Goal: Information Seeking & Learning: Compare options

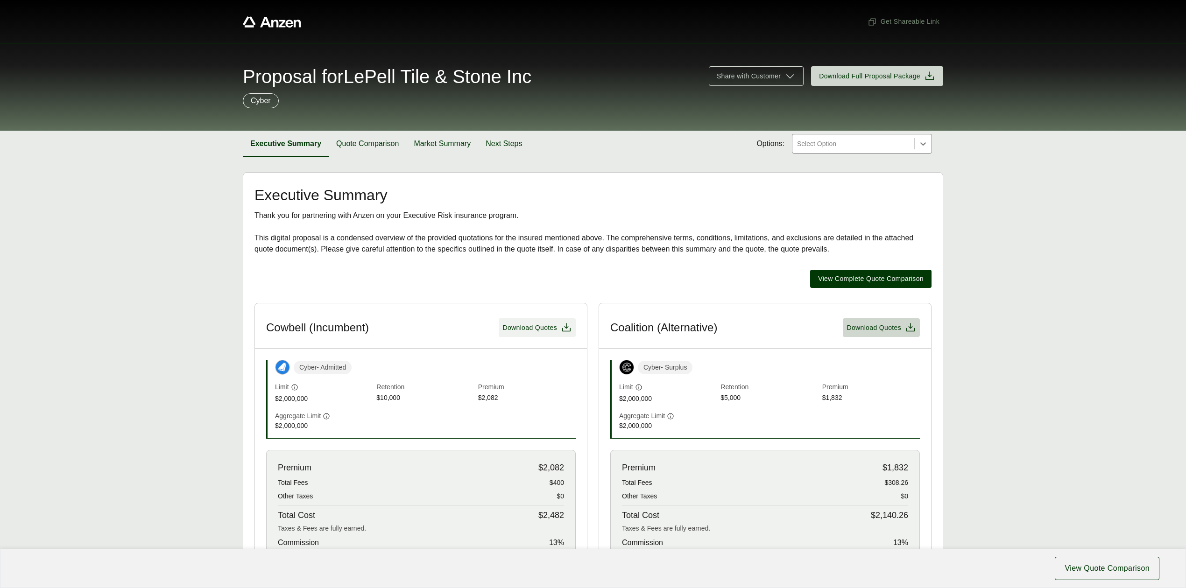
click at [524, 327] on span "Download Quotes" at bounding box center [529, 328] width 55 height 10
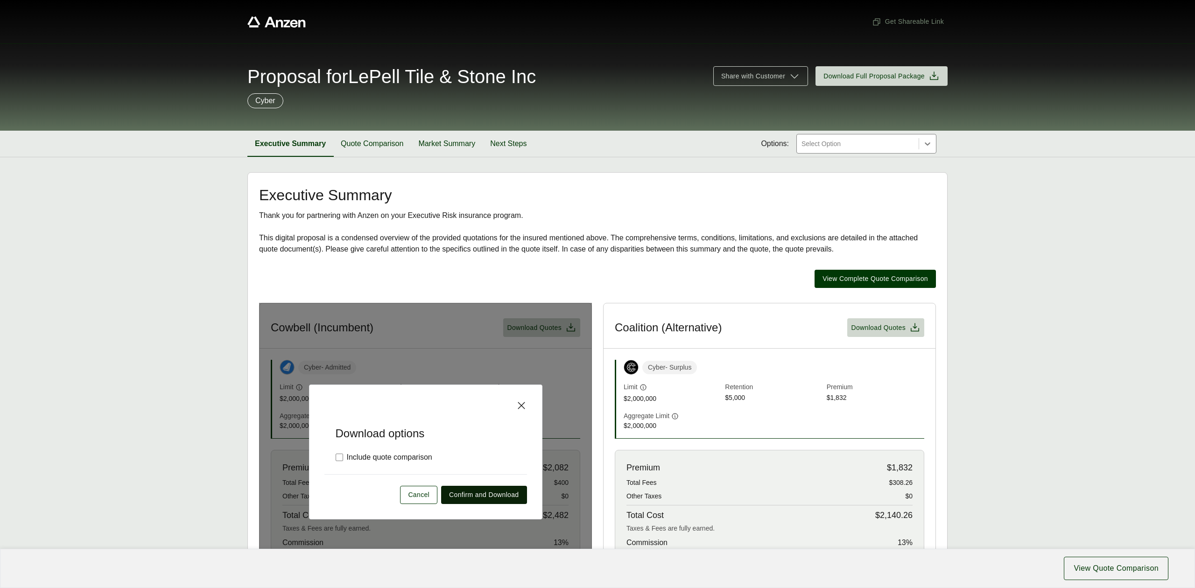
click at [496, 497] on span "Confirm and Download" at bounding box center [484, 495] width 70 height 10
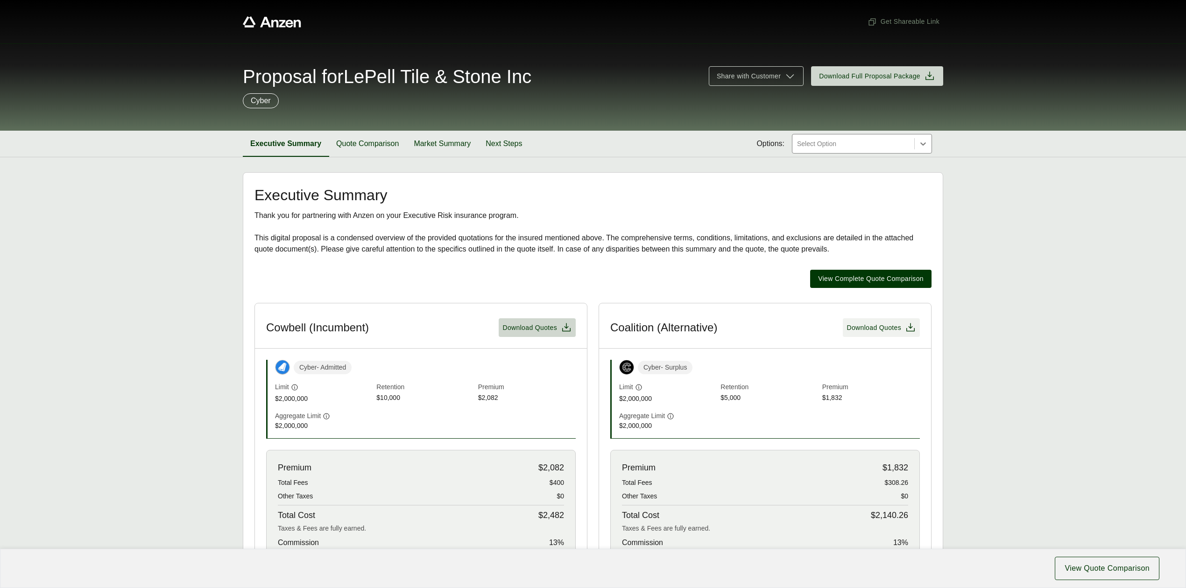
click at [855, 326] on span "Download Quotes" at bounding box center [874, 328] width 55 height 10
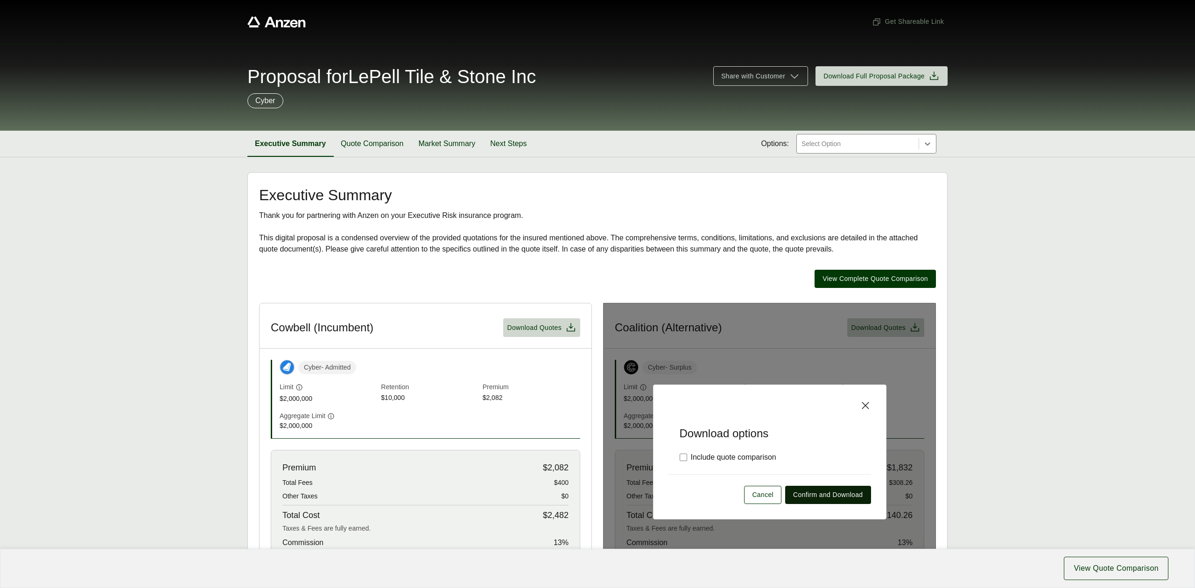
click at [838, 499] on span "Confirm and Download" at bounding box center [828, 495] width 70 height 10
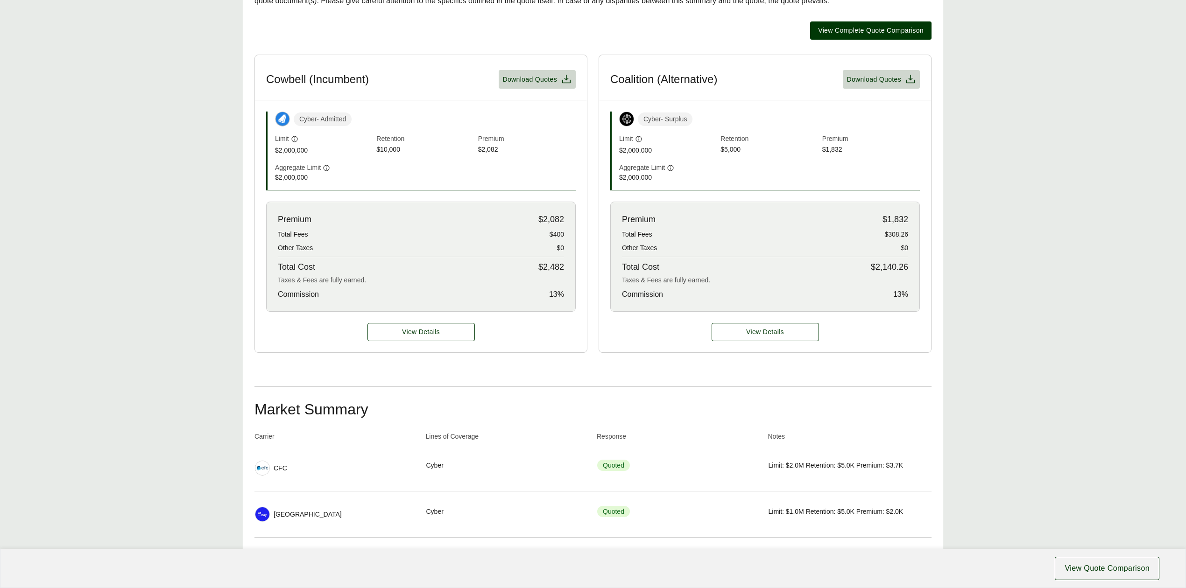
scroll to position [249, 0]
click at [440, 333] on span "View Details" at bounding box center [421, 332] width 38 height 10
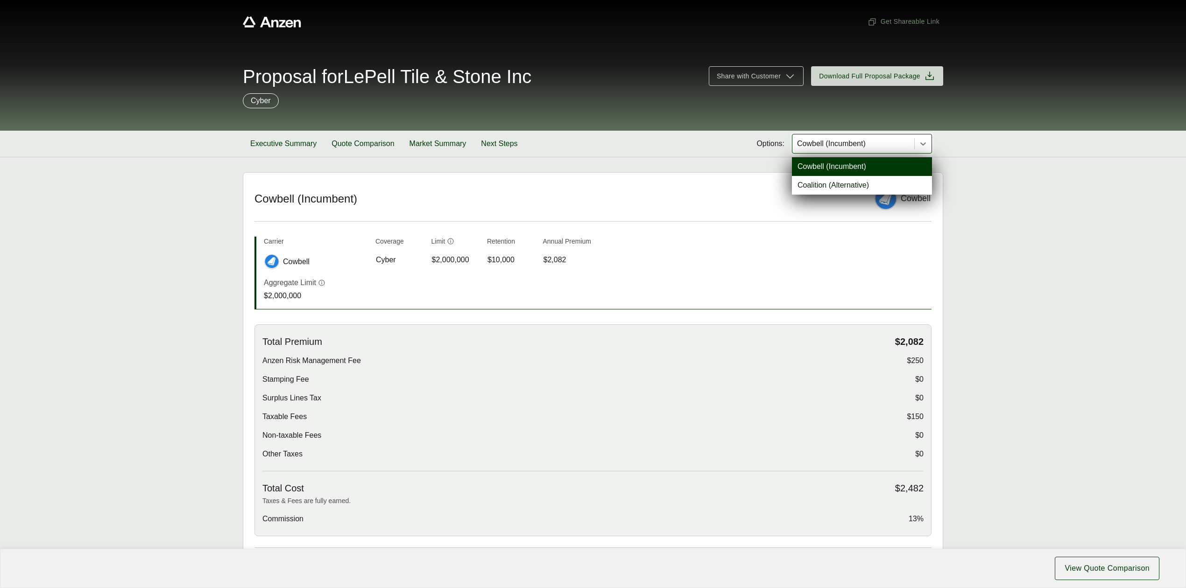
click at [839, 146] on div at bounding box center [853, 143] width 114 height 11
click at [826, 185] on div "Coalition (Alternative)" at bounding box center [862, 185] width 140 height 19
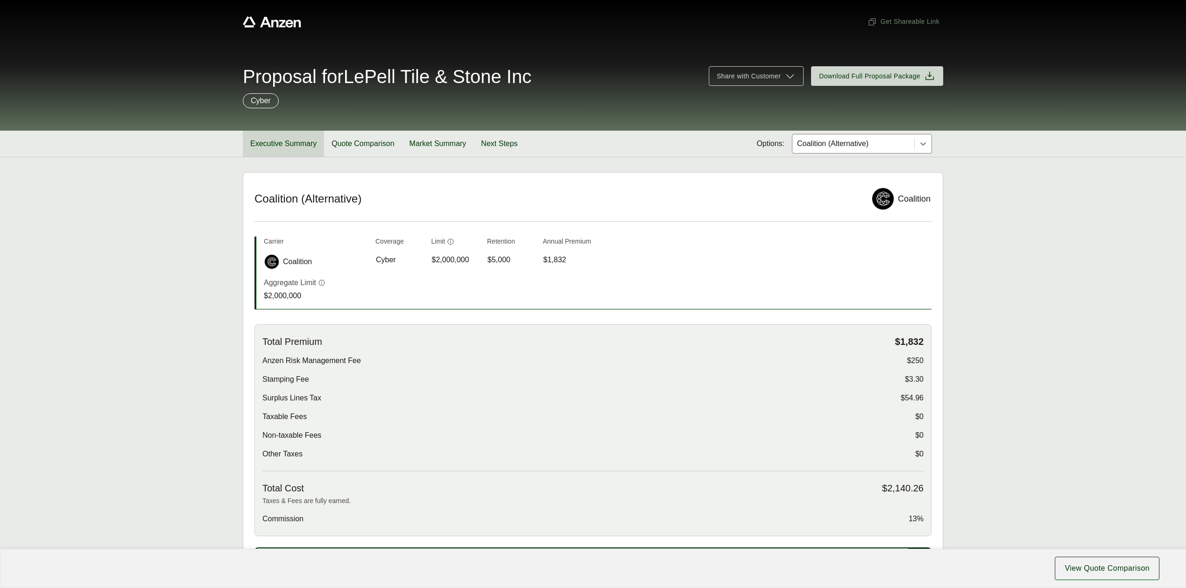
click at [269, 144] on button "Executive Summary" at bounding box center [283, 144] width 81 height 26
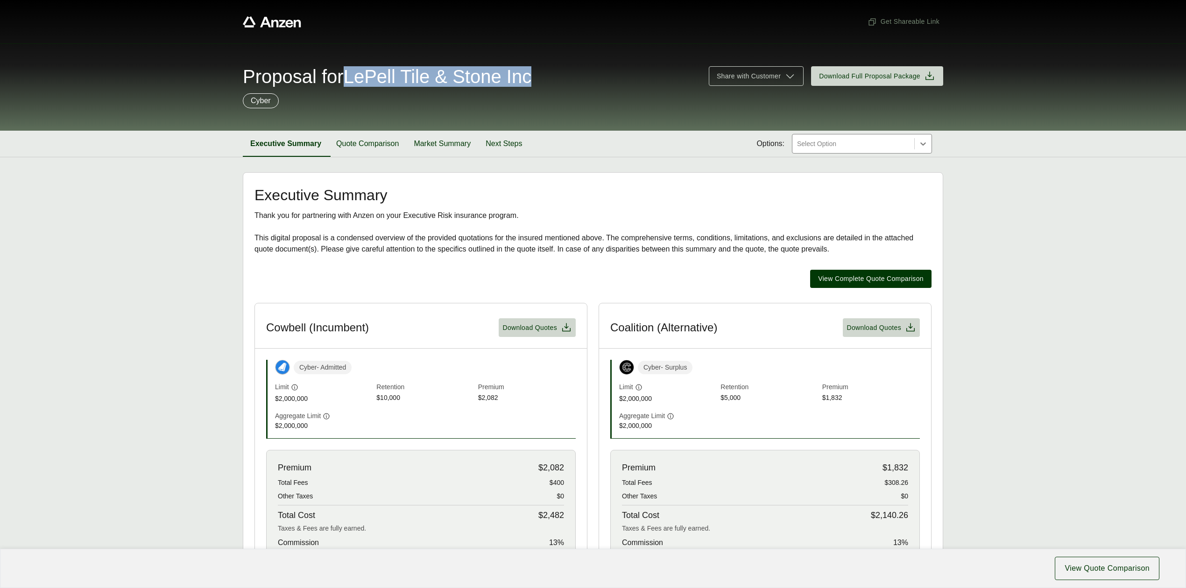
drag, startPoint x: 357, startPoint y: 78, endPoint x: 587, endPoint y: 79, distance: 229.3
click at [587, 79] on div "Proposal for LePell Tile & Stone Inc" at bounding box center [470, 76] width 455 height 19
copy span "LePell Tile & Stone Inc"
drag, startPoint x: 124, startPoint y: 249, endPoint x: 133, endPoint y: 236, distance: 16.1
click at [124, 249] on main "Executive Summary Thank you for partnering with Anzen on your Executive Risk in…" at bounding box center [593, 554] width 1186 height 764
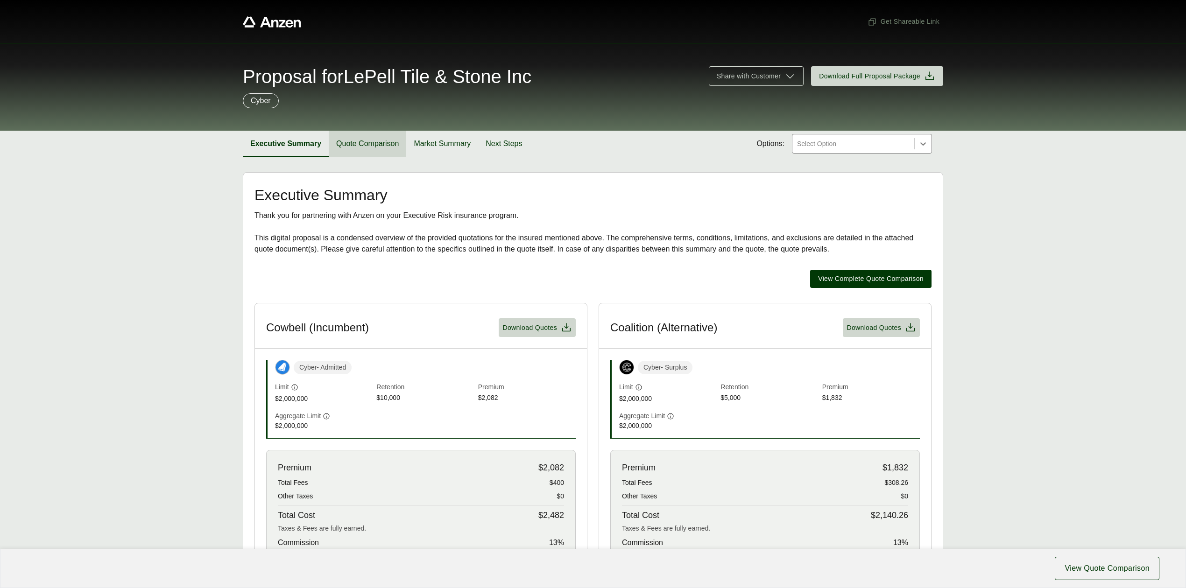
click at [383, 148] on button "Quote Comparison" at bounding box center [368, 144] width 78 height 26
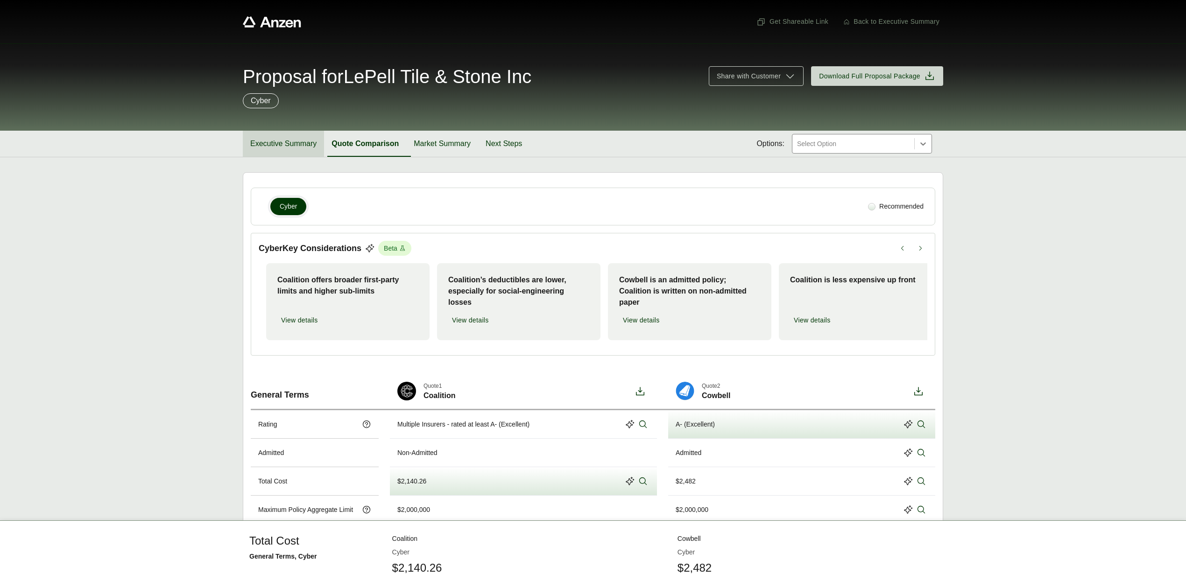
click at [299, 144] on button "Executive Summary" at bounding box center [283, 144] width 81 height 26
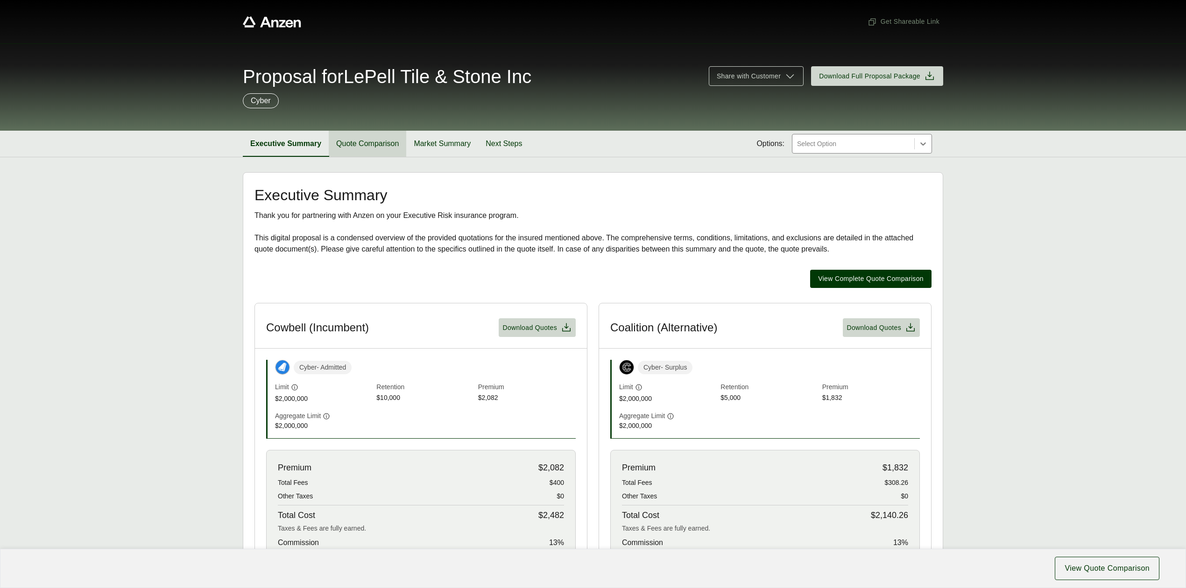
click at [366, 146] on button "Quote Comparison" at bounding box center [368, 144] width 78 height 26
click at [375, 144] on button "Quote Comparison" at bounding box center [368, 144] width 78 height 26
click at [370, 139] on button "Quote Comparison" at bounding box center [368, 144] width 78 height 26
click at [372, 146] on button "Quote Comparison" at bounding box center [368, 144] width 78 height 26
click at [375, 143] on button "Quote Comparison" at bounding box center [368, 144] width 78 height 26
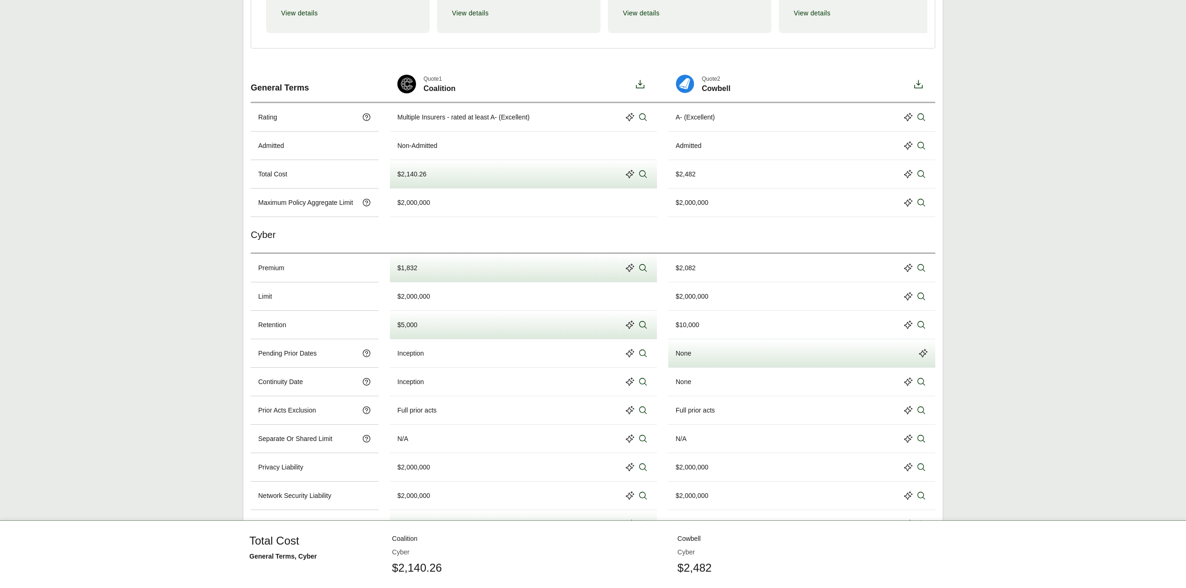
scroll to position [311, 0]
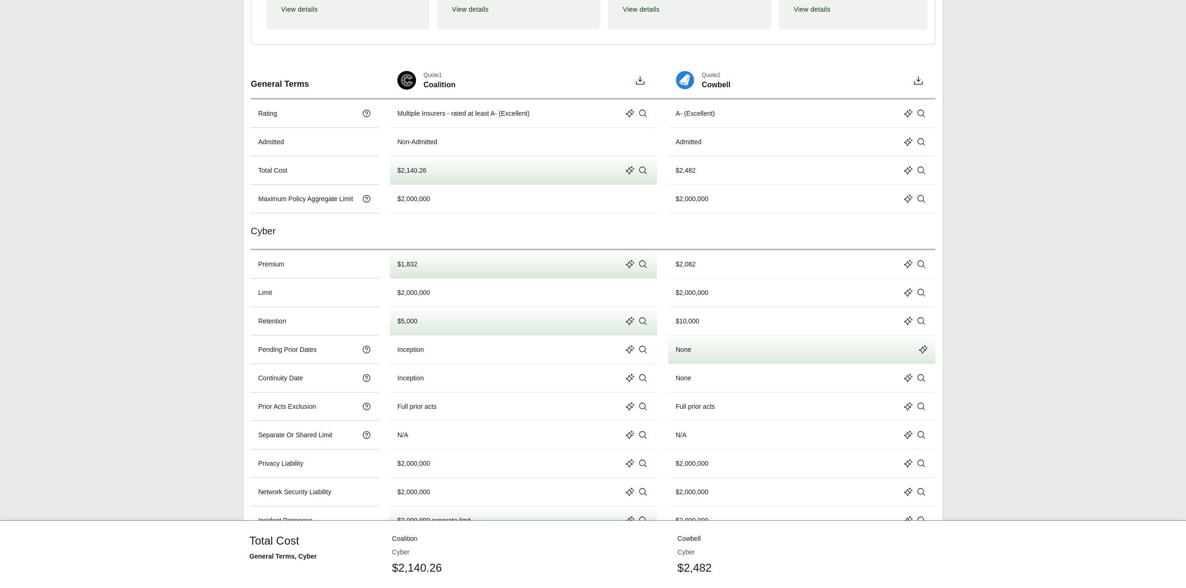
click at [1085, 320] on main "Cyber Recommended Cyber Key Considerations Beta Coalition offers broader first-…" at bounding box center [593, 395] width 1186 height 1069
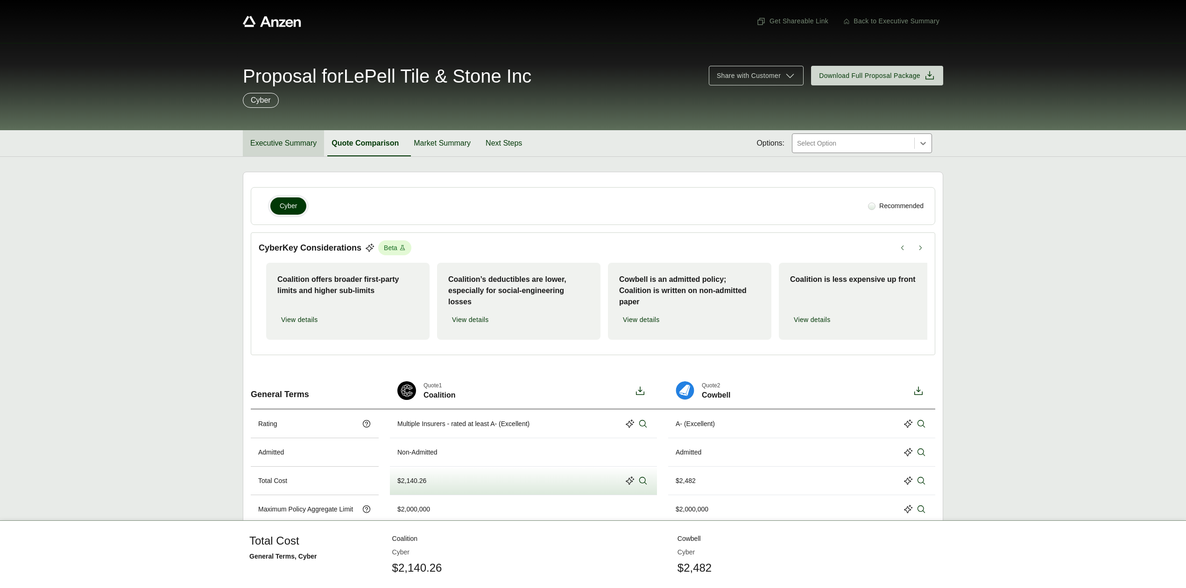
scroll to position [0, 0]
click at [275, 140] on button "Executive Summary" at bounding box center [283, 144] width 81 height 26
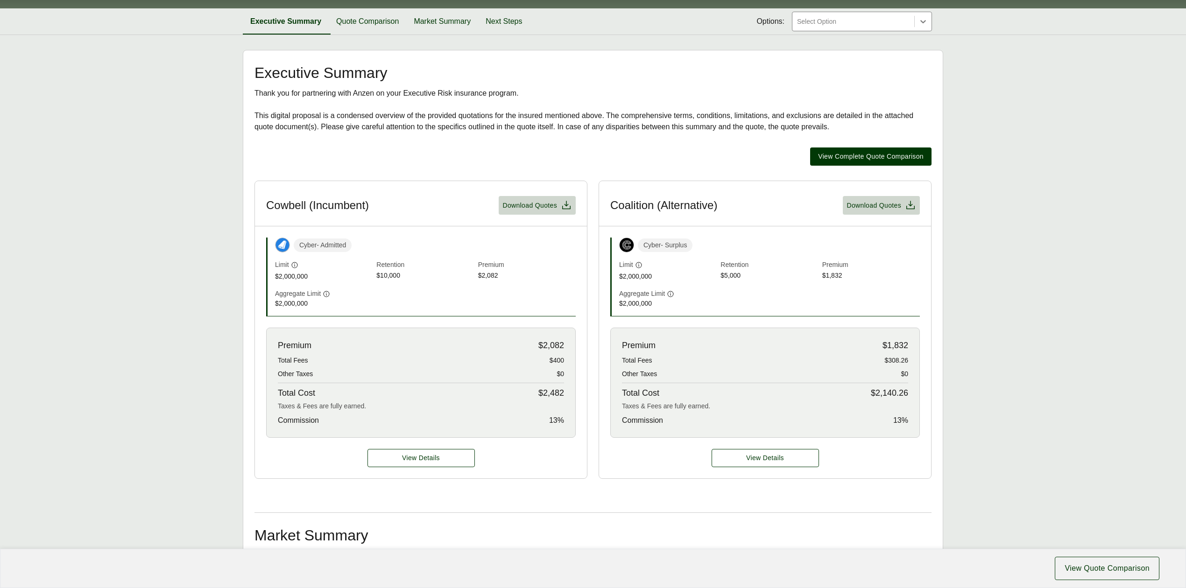
scroll to position [123, 0]
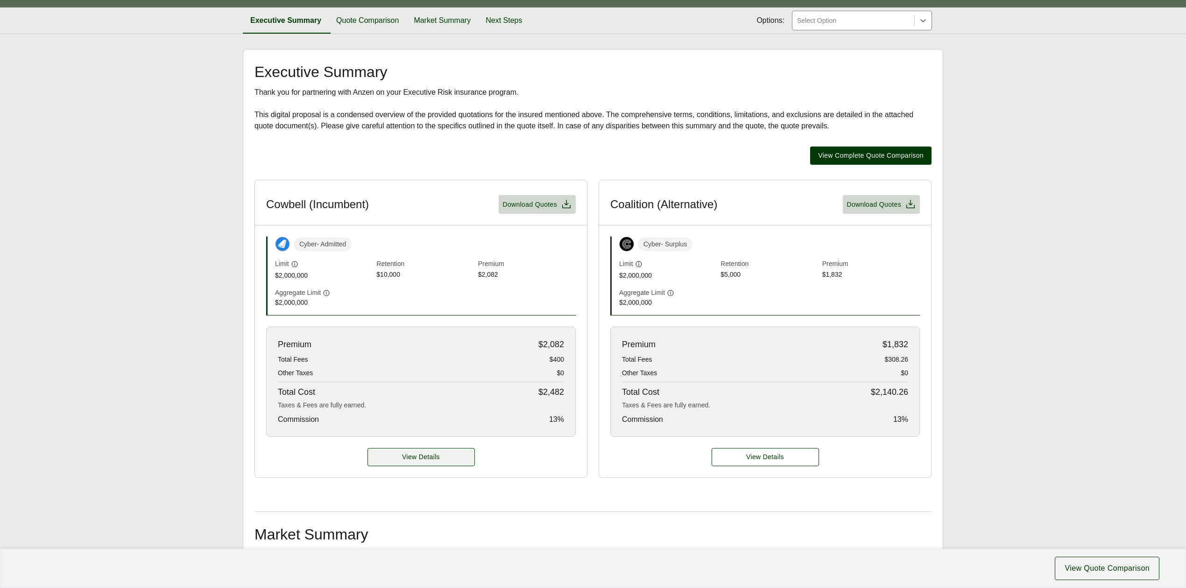
click at [439, 462] on span "View Details" at bounding box center [421, 458] width 38 height 10
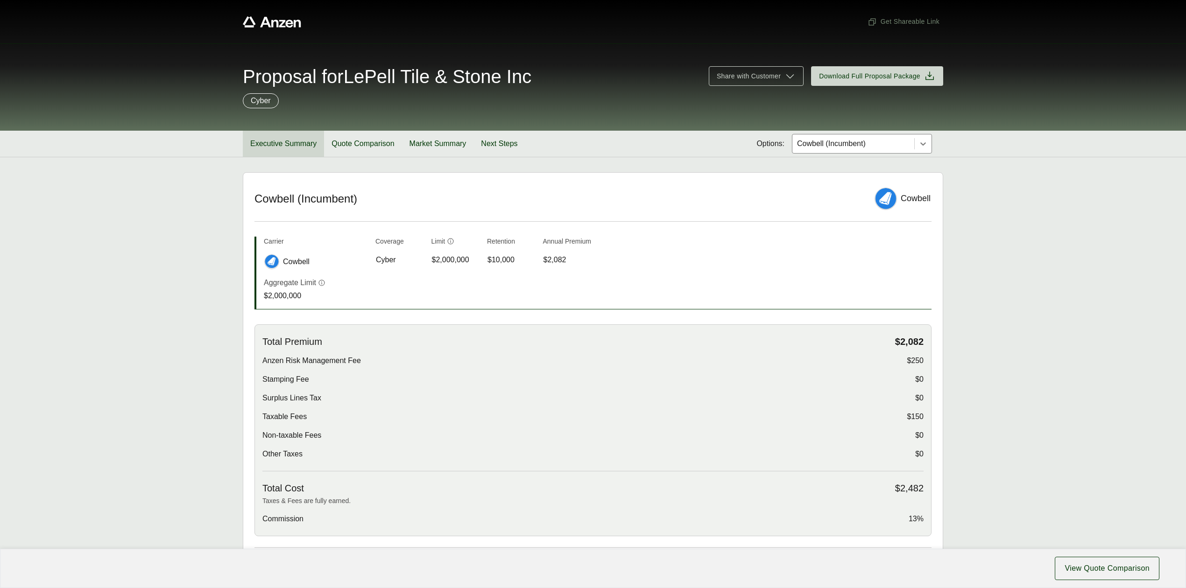
click at [299, 148] on button "Executive Summary" at bounding box center [283, 144] width 81 height 26
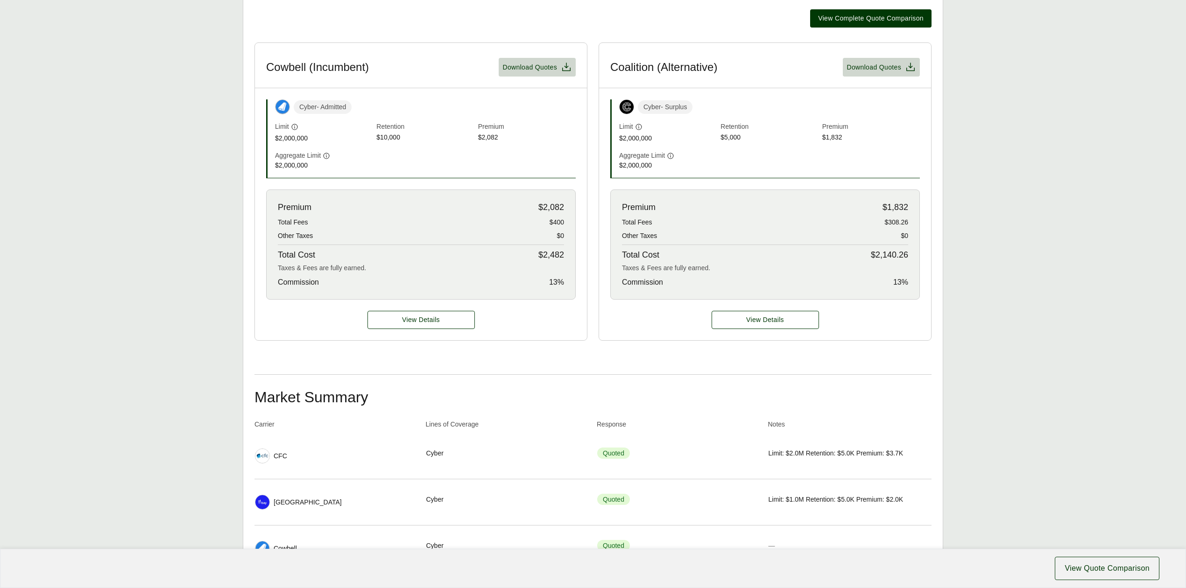
scroll to position [311, 0]
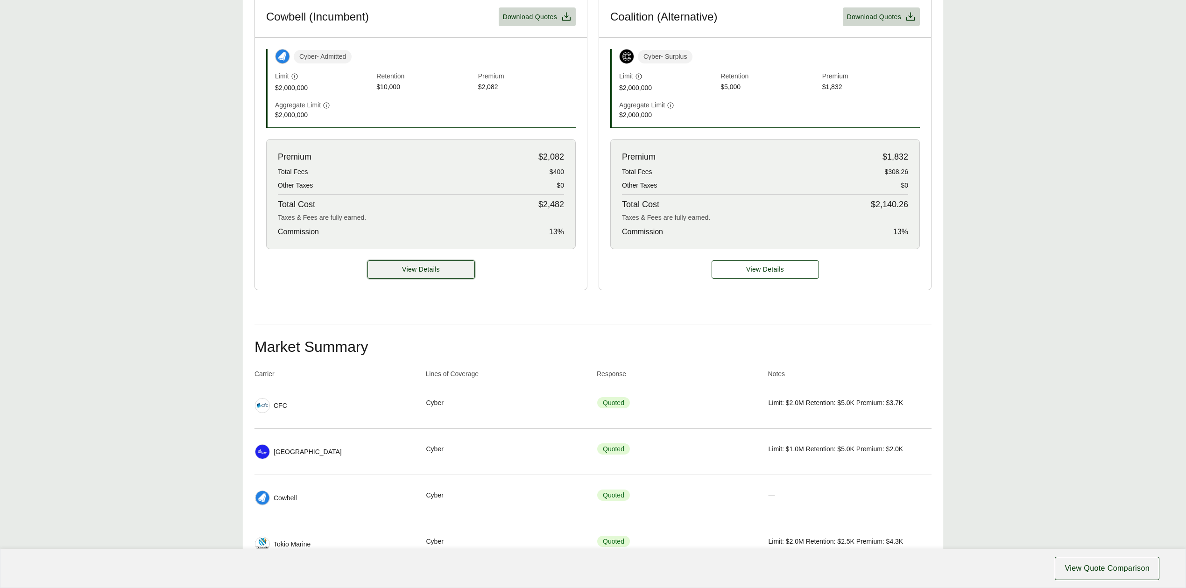
click at [469, 275] on button "View Details" at bounding box center [421, 270] width 107 height 18
click at [432, 276] on button "View Details" at bounding box center [421, 270] width 107 height 18
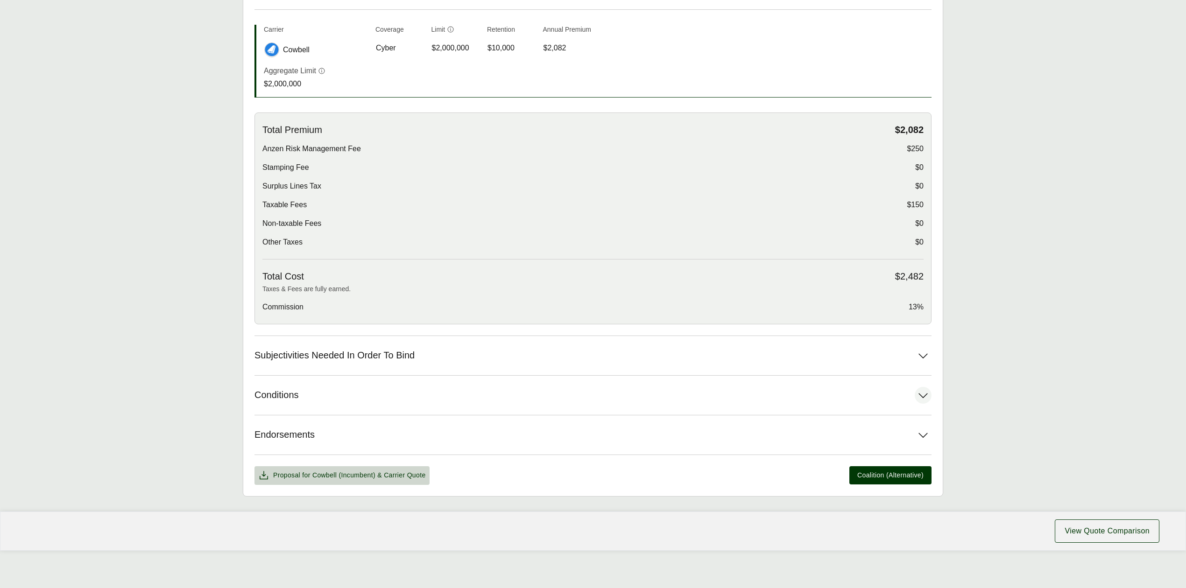
scroll to position [215, 0]
click at [470, 354] on button "Subjectivities Needed In Order To Bind" at bounding box center [593, 355] width 677 height 39
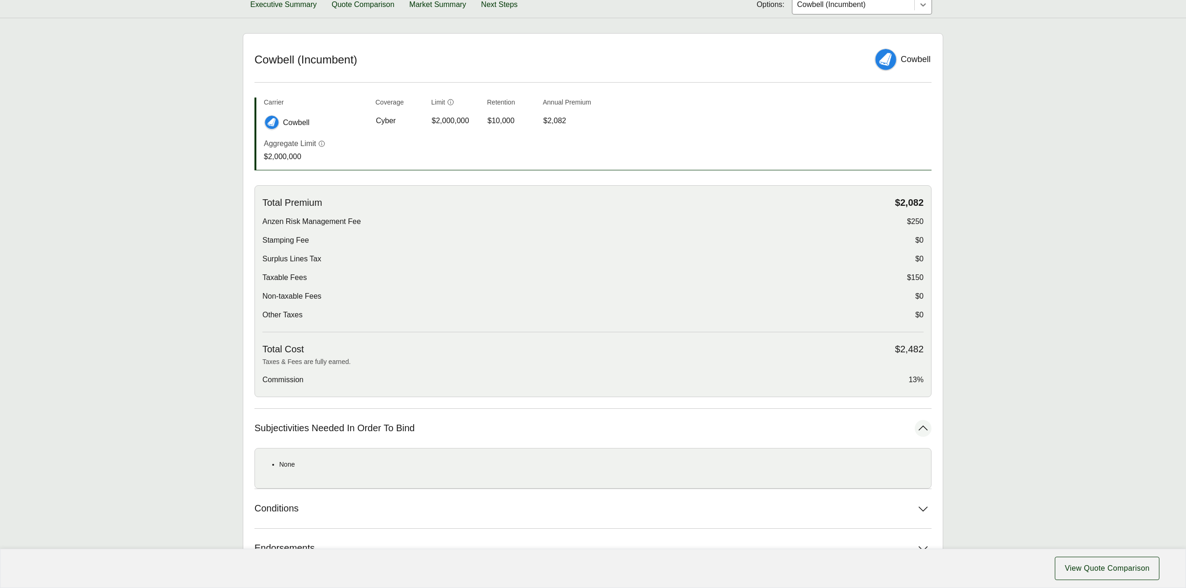
scroll to position [0, 0]
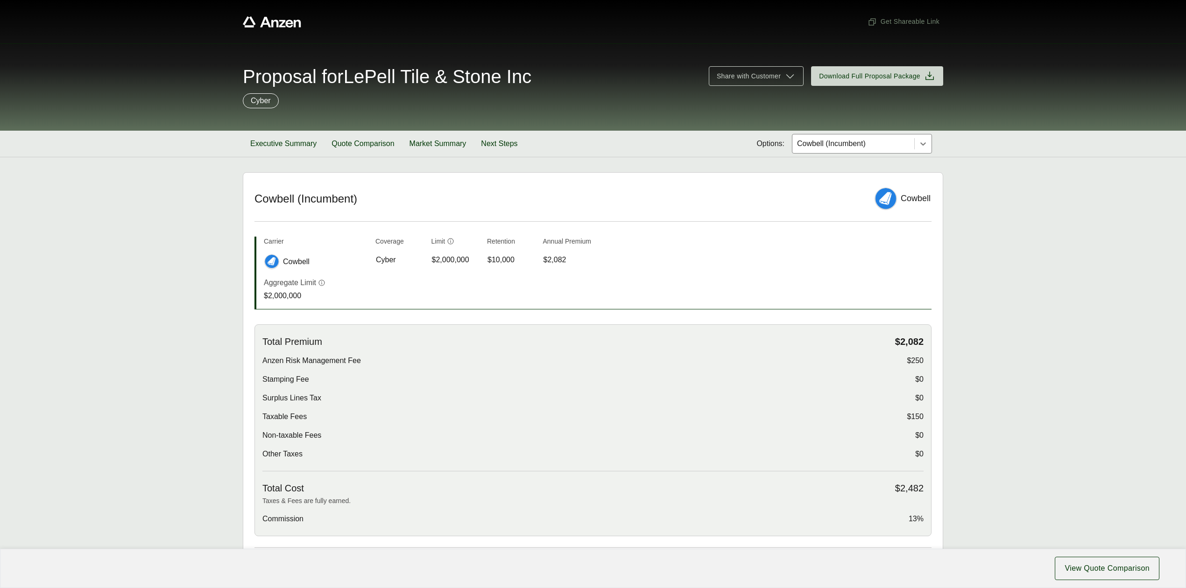
drag, startPoint x: 838, startPoint y: 145, endPoint x: 838, endPoint y: 150, distance: 5.6
click at [838, 145] on div at bounding box center [853, 143] width 114 height 11
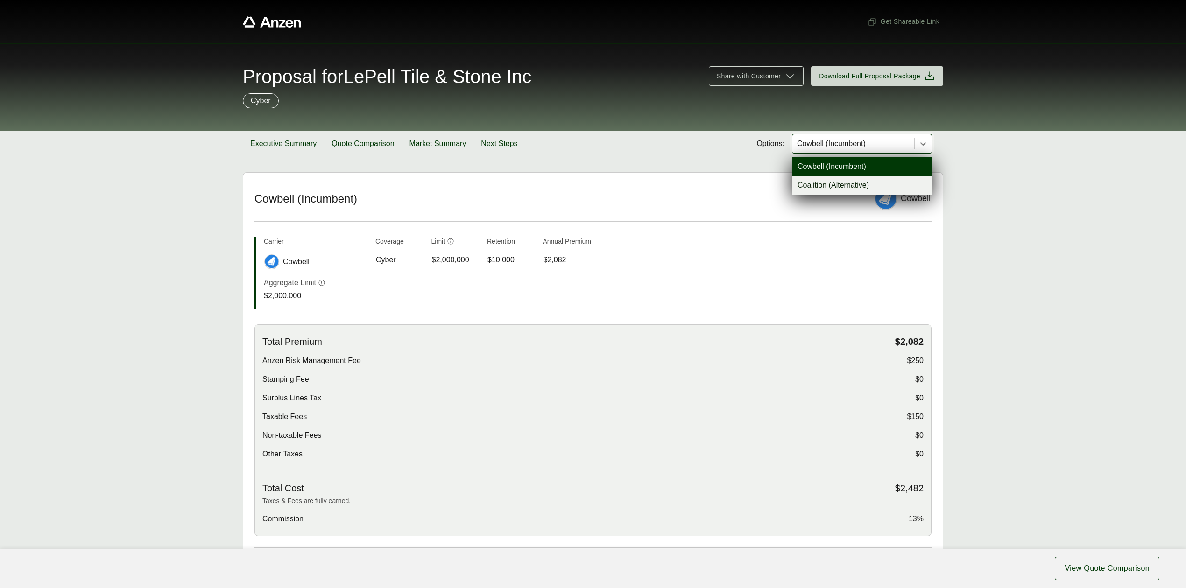
click at [827, 192] on div "Coalition (Alternative)" at bounding box center [862, 185] width 140 height 19
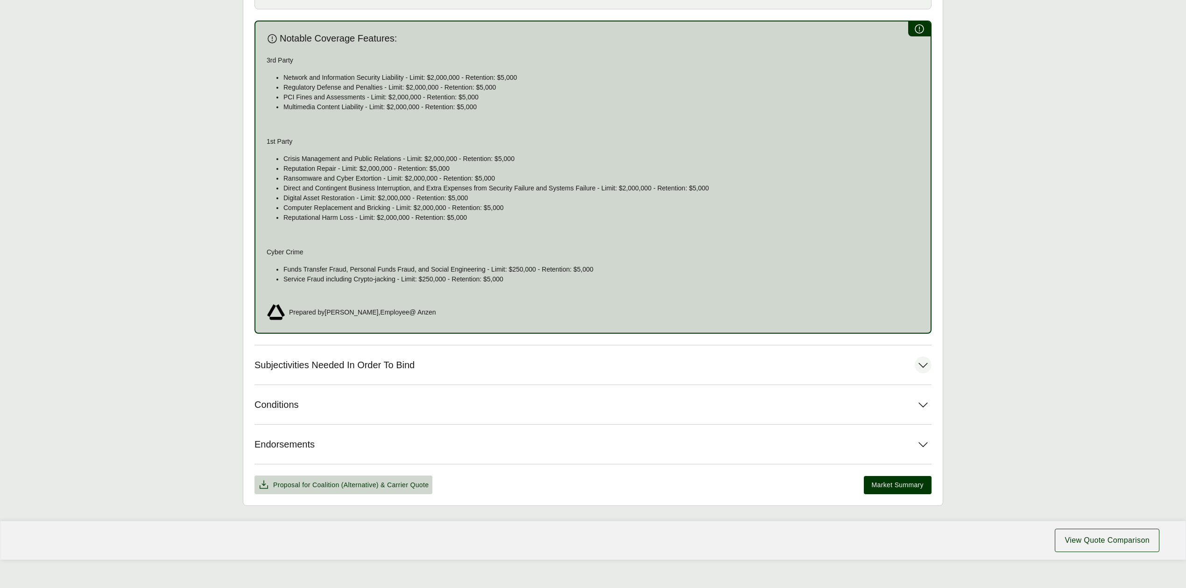
scroll to position [539, 0]
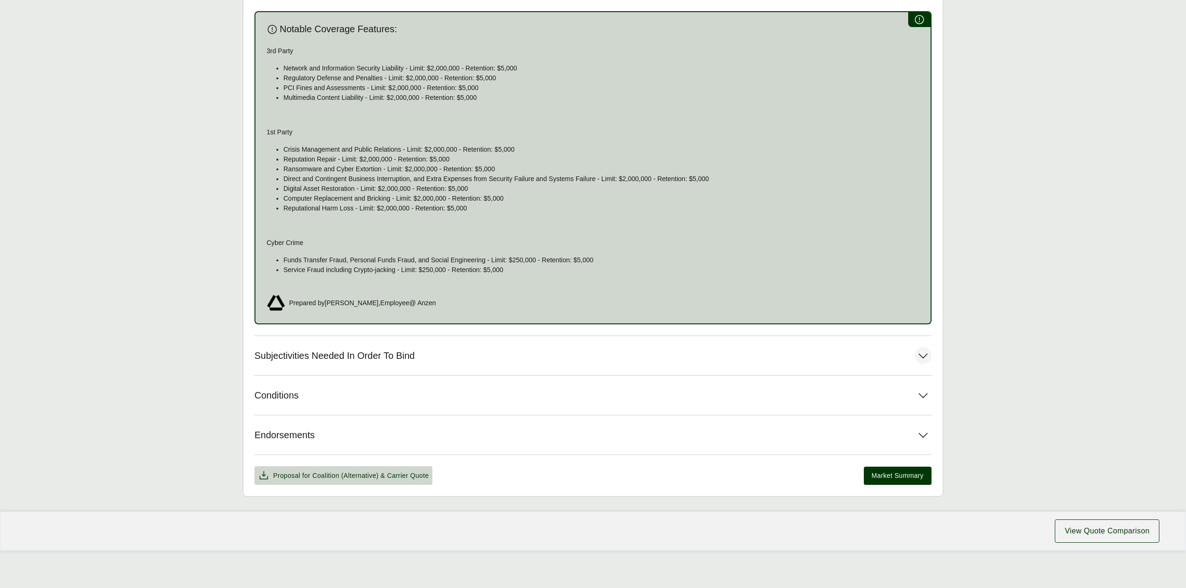
click at [419, 363] on button "Subjectivities Needed In Order To Bind" at bounding box center [593, 355] width 677 height 39
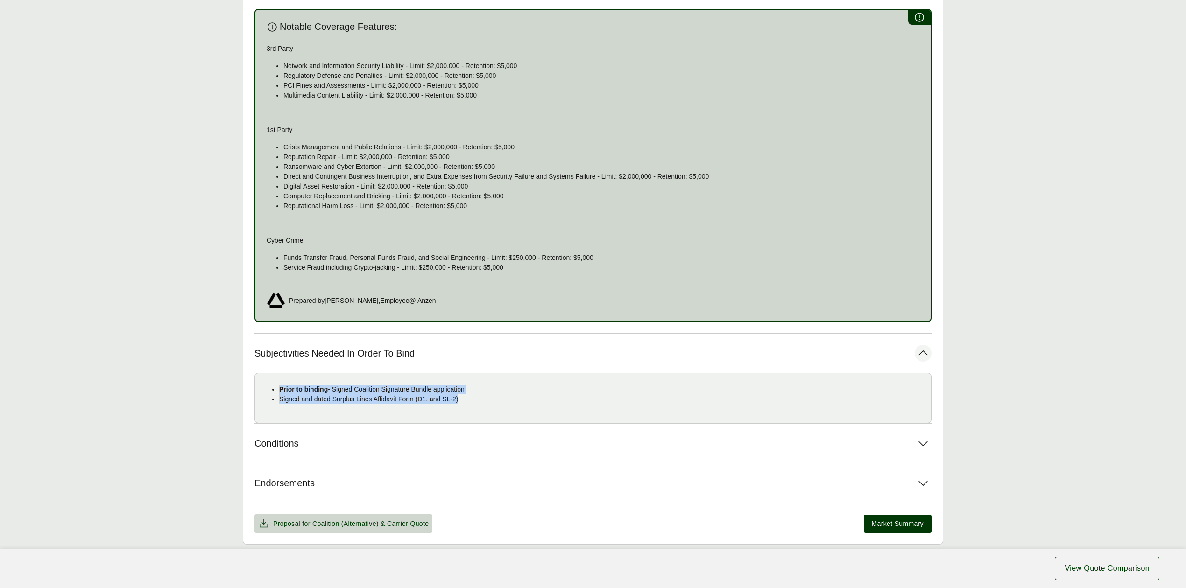
drag, startPoint x: 277, startPoint y: 390, endPoint x: 470, endPoint y: 399, distance: 192.6
click at [470, 399] on ul "Prior to binding - Signed Coalition Signature Bundle application Signed and dat…" at bounding box center [592, 395] width 661 height 20
copy ul "Prior to binding - Signed Coalition Signature Bundle application Signed and dat…"
click at [148, 127] on main "Options: Coalition (Alternative) Coalition (Alternative) Coalition Carrier Cove…" at bounding box center [593, 89] width 1186 height 912
